Goal: Transaction & Acquisition: Book appointment/travel/reservation

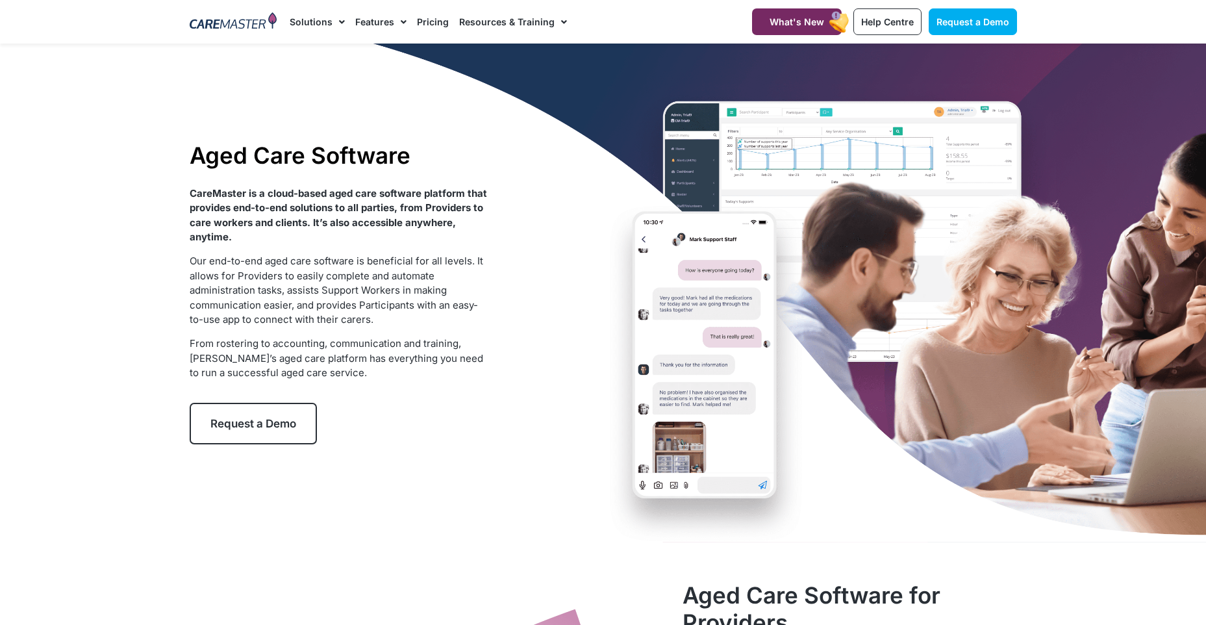
click at [1081, 372] on div at bounding box center [603, 293] width 1206 height 499
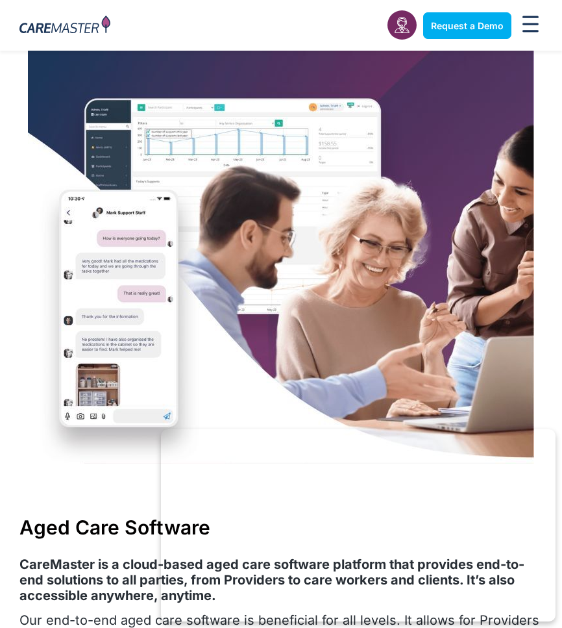
scroll to position [390, 0]
